Goal: Information Seeking & Learning: Learn about a topic

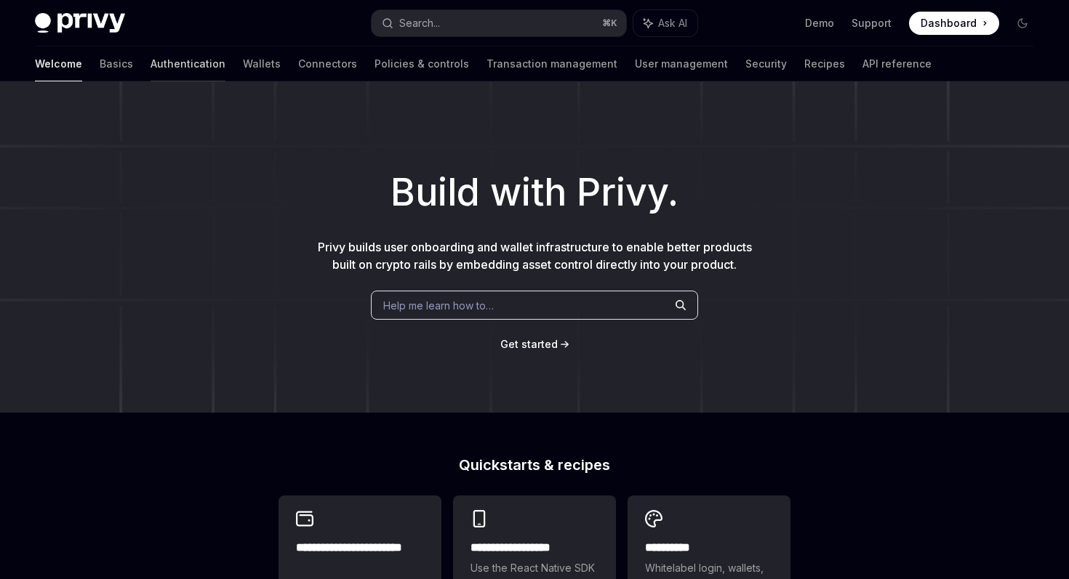
click at [150, 68] on link "Authentication" at bounding box center [187, 64] width 75 height 35
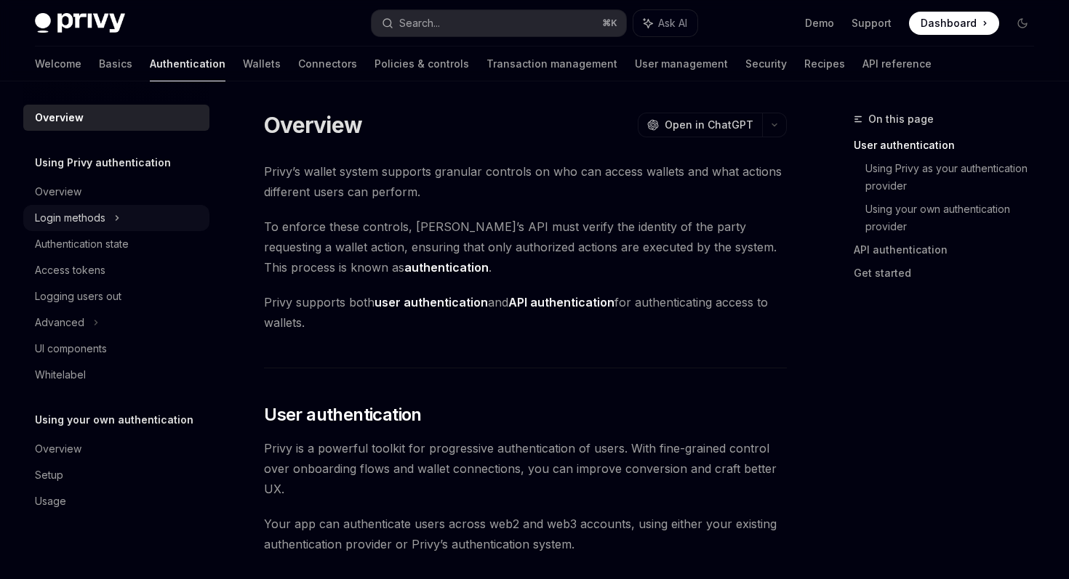
click at [116, 211] on icon at bounding box center [117, 217] width 6 height 17
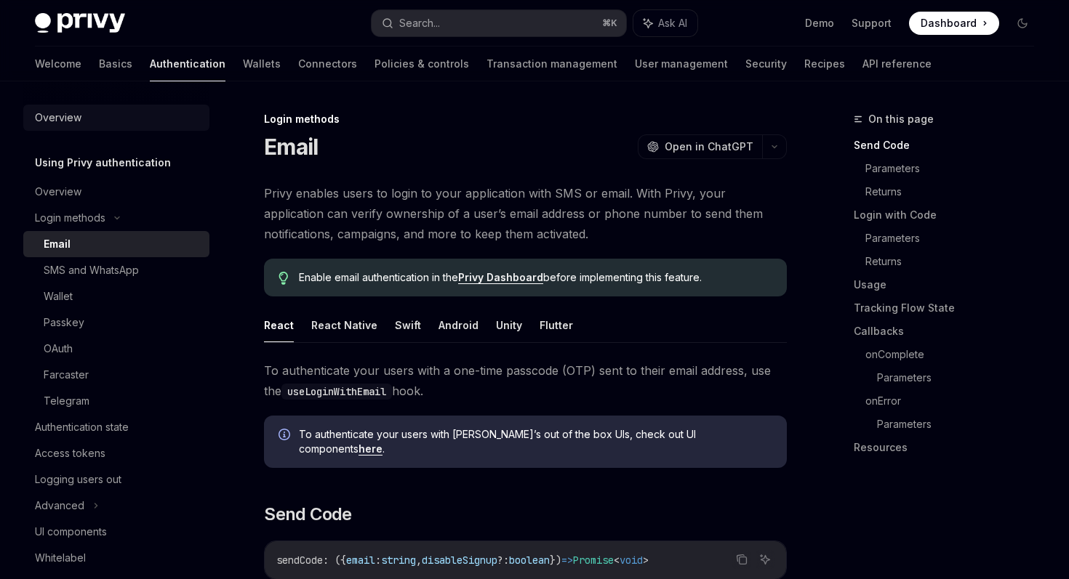
click at [79, 128] on link "Overview" at bounding box center [116, 118] width 186 height 26
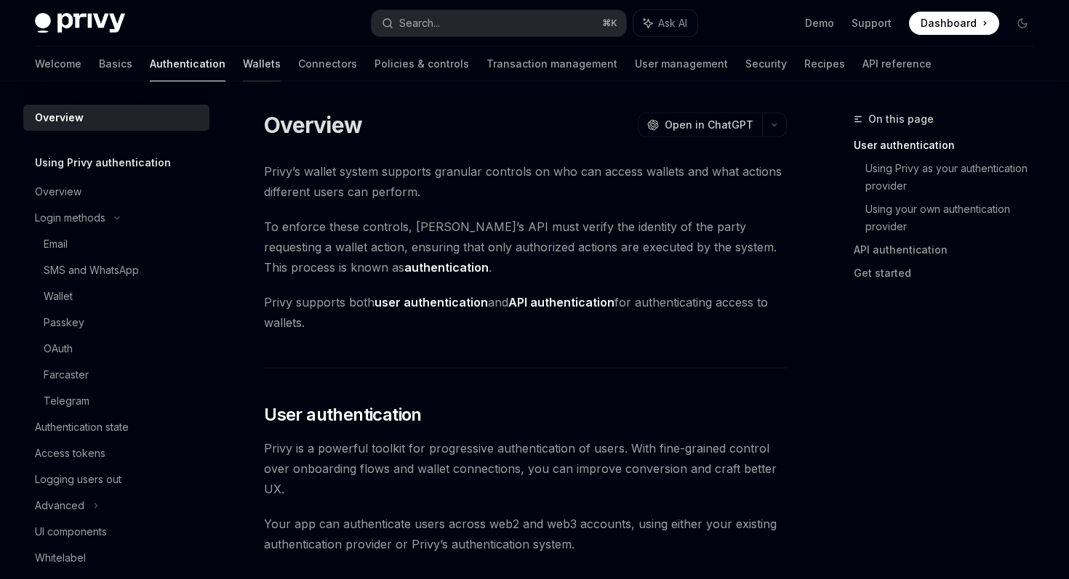
click at [243, 67] on link "Wallets" at bounding box center [262, 64] width 38 height 35
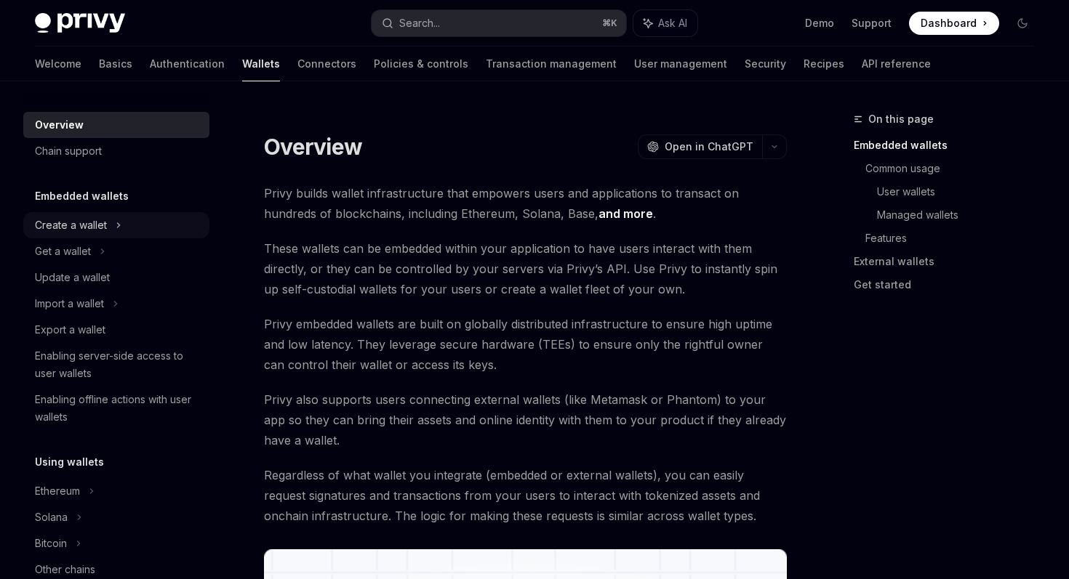
click at [92, 234] on div "Create a wallet" at bounding box center [116, 225] width 186 height 26
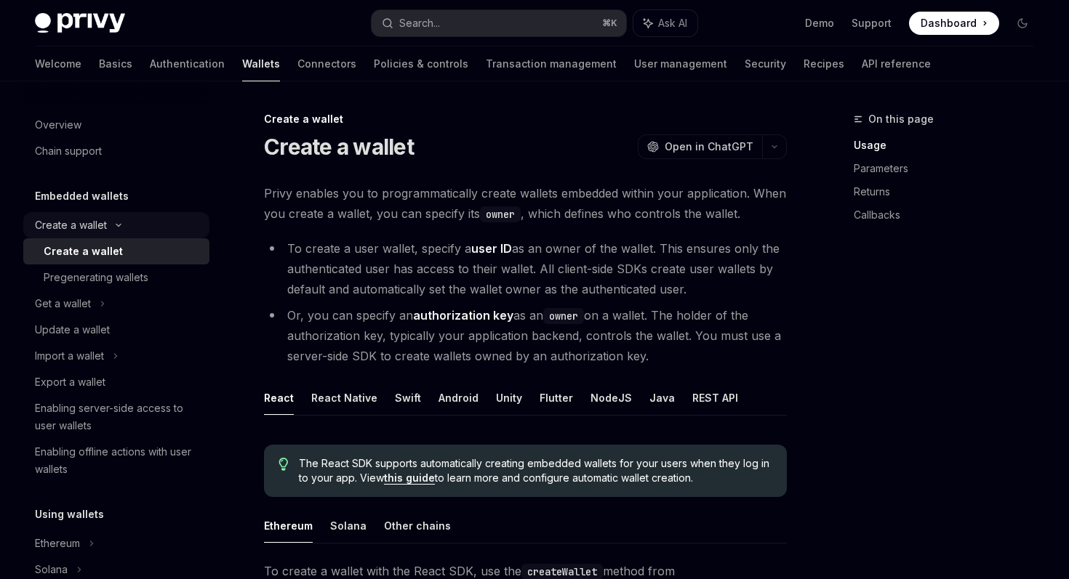
click at [105, 225] on div "Create a wallet" at bounding box center [71, 225] width 72 height 17
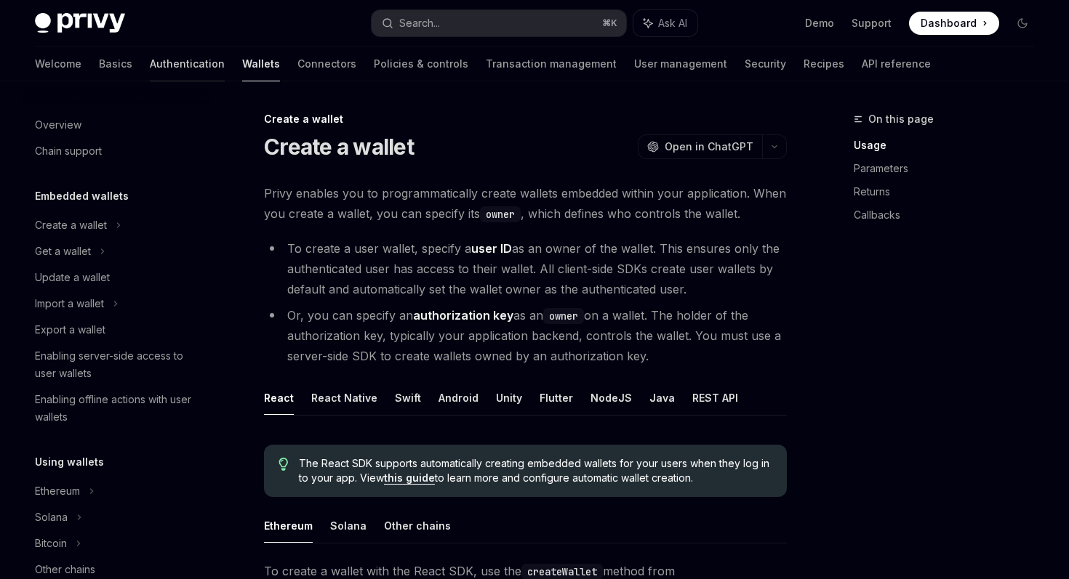
click at [150, 63] on link "Authentication" at bounding box center [187, 64] width 75 height 35
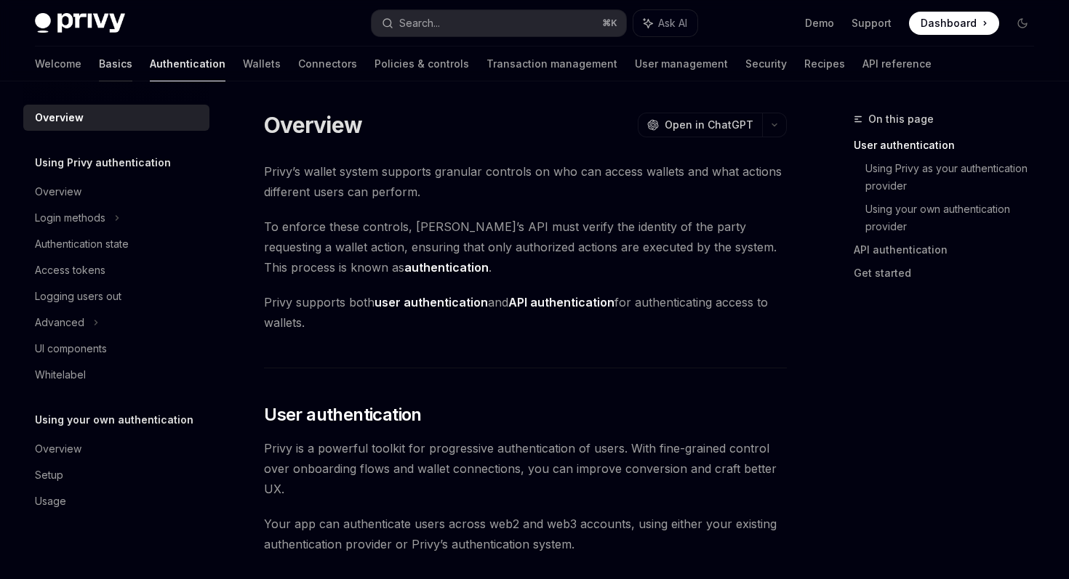
click at [99, 58] on link "Basics" at bounding box center [115, 64] width 33 height 35
type textarea "*"
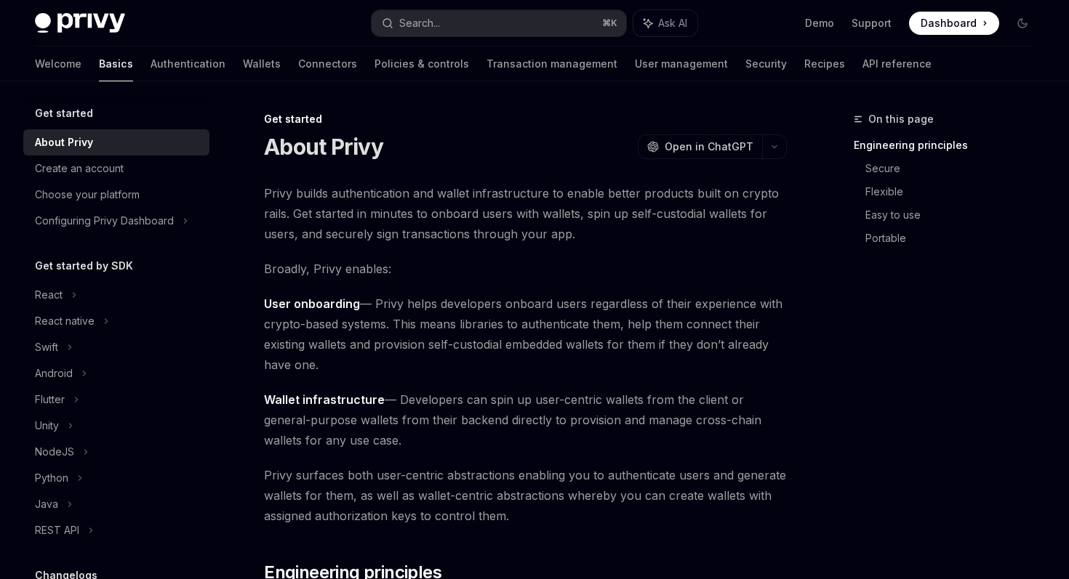
click at [915, 262] on div "On this page Engineering principles Secure Flexible Easy to use Portable" at bounding box center [934, 345] width 221 height 469
